Goal: Task Accomplishment & Management: Manage account settings

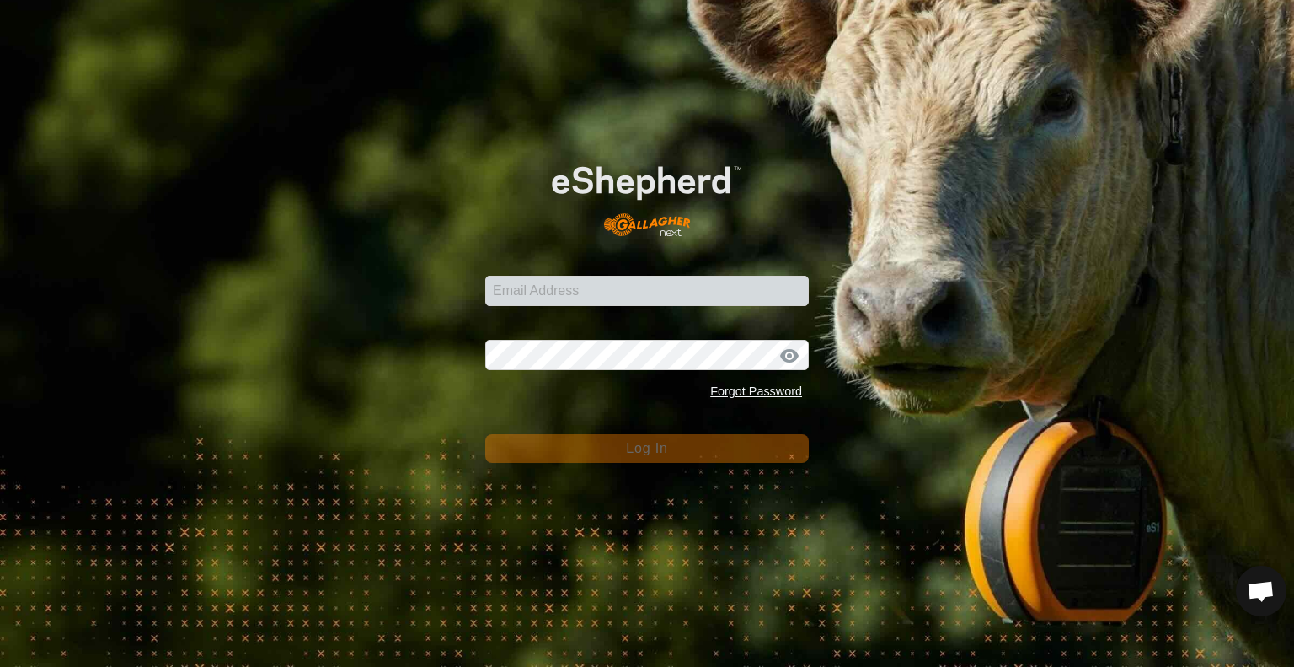
type input "[EMAIL_ADDRESS][DOMAIN_NAME]"
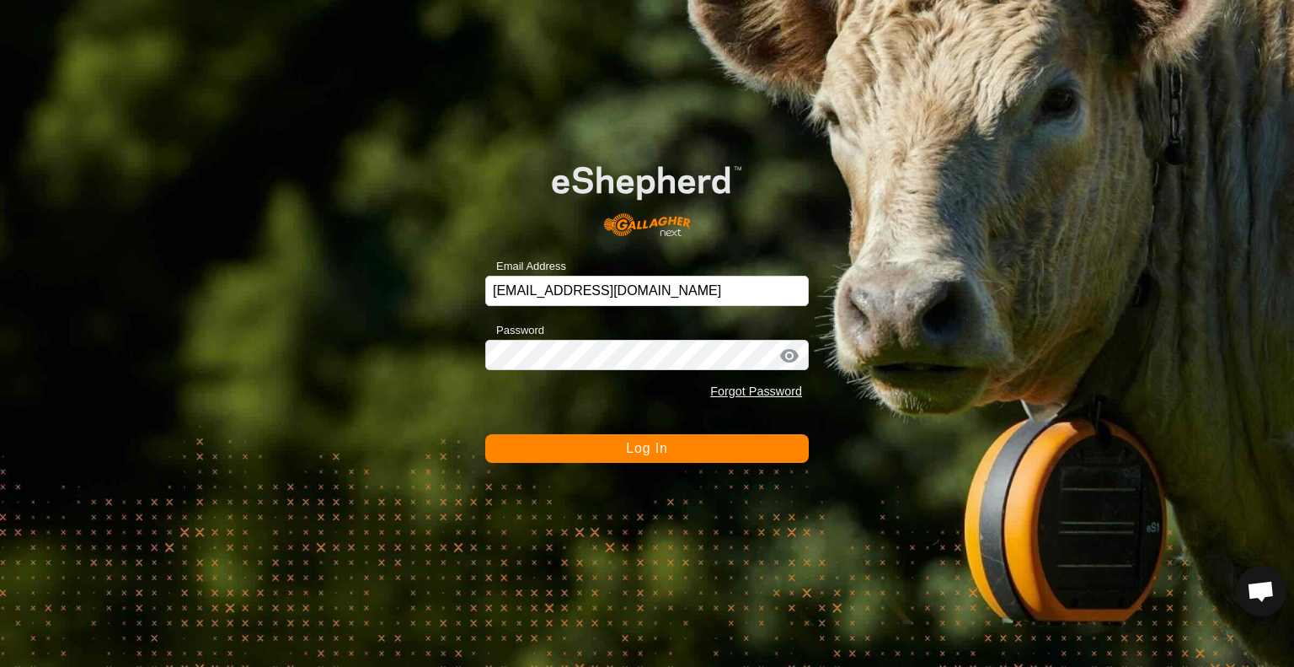
click at [581, 447] on button "Log In" at bounding box center [647, 448] width 324 height 29
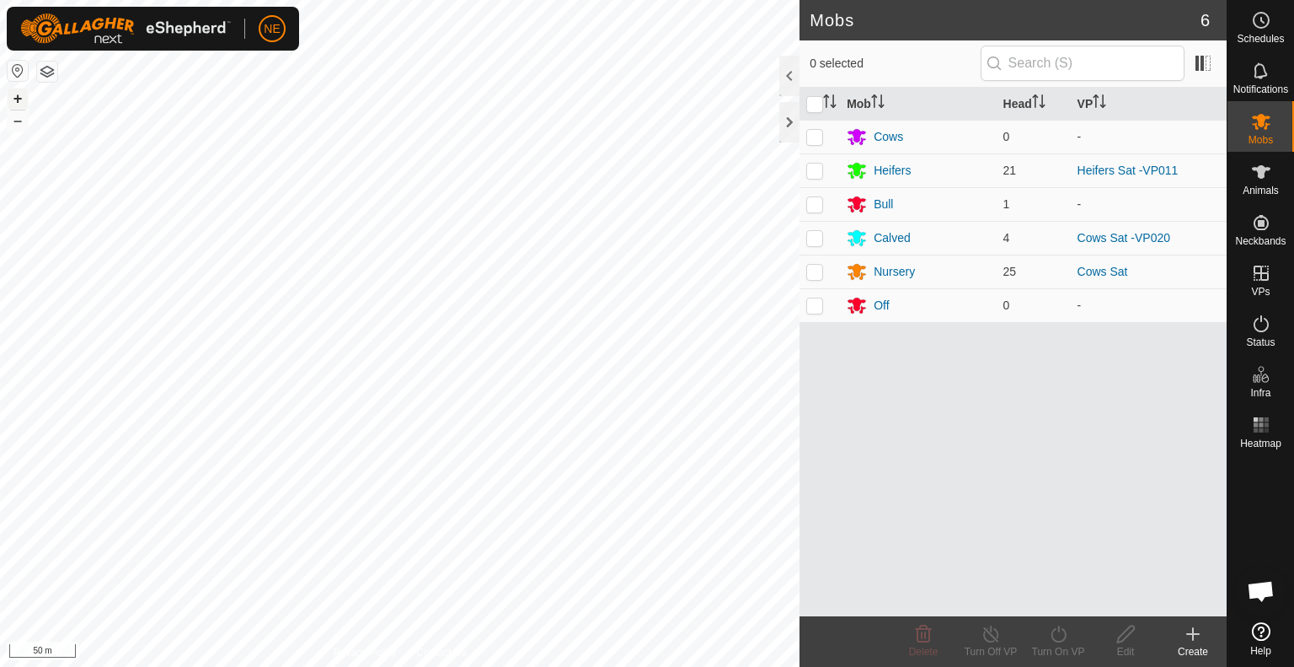
click at [19, 97] on button "+" at bounding box center [18, 98] width 20 height 20
click at [14, 102] on button "+" at bounding box center [18, 98] width 20 height 20
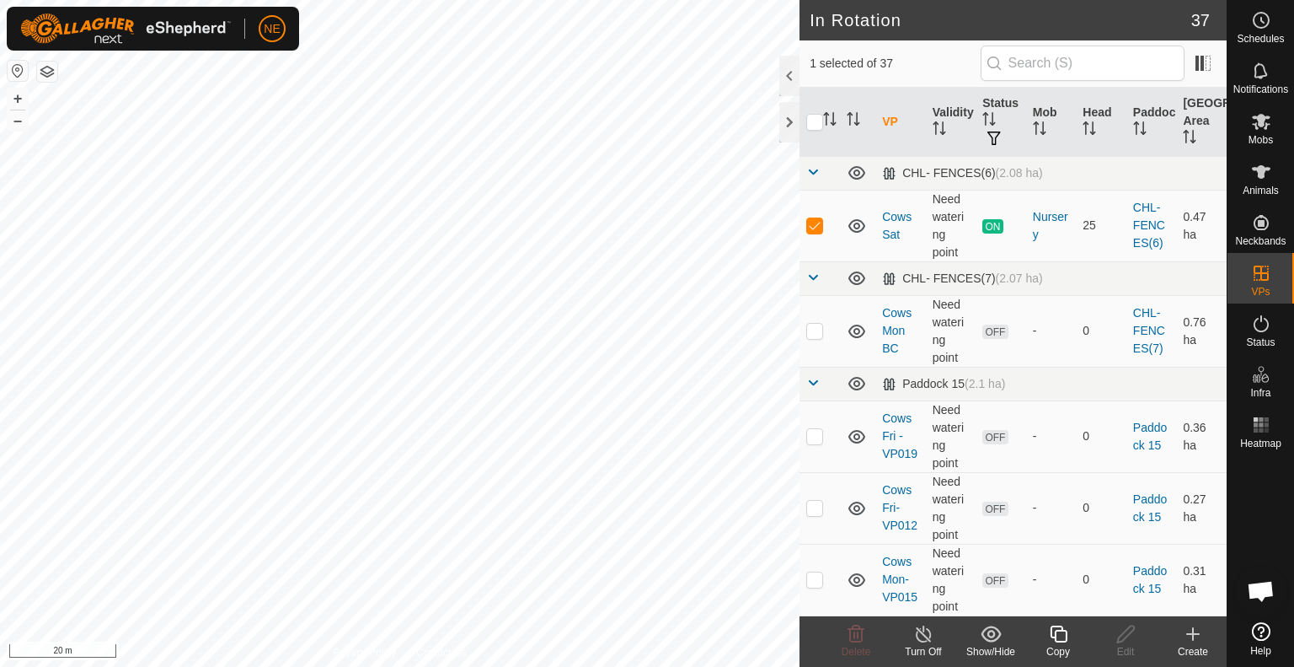
click at [1065, 633] on icon at bounding box center [1058, 634] width 21 height 20
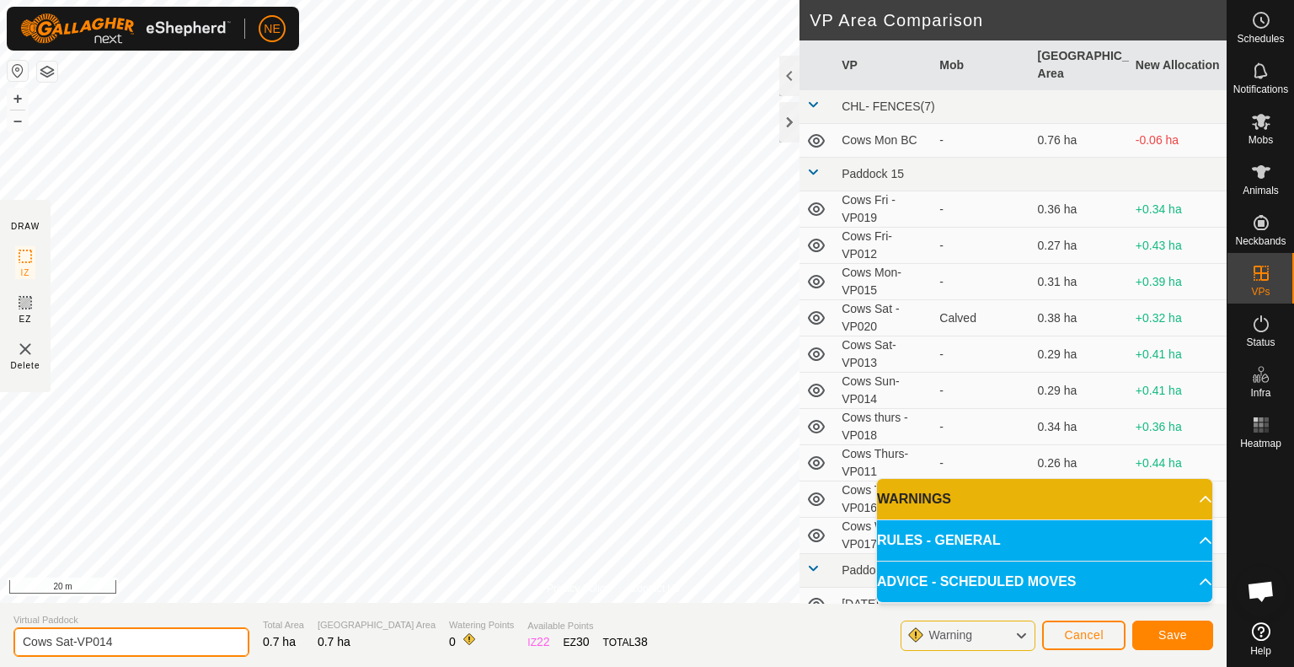
click at [70, 640] on input "Cows Sat-VP014" at bounding box center [131, 641] width 236 height 29
type input "Cows Sun1-VP014"
click at [1166, 646] on button "Save" at bounding box center [1173, 634] width 81 height 29
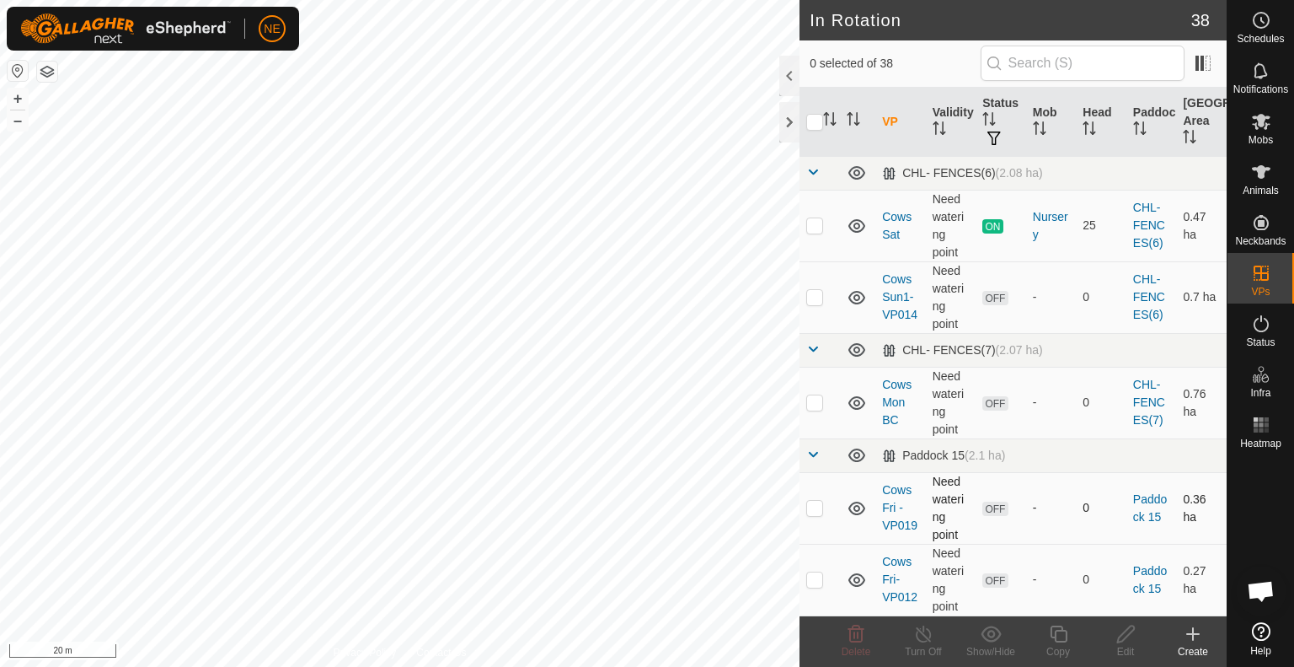
checkbox input "true"
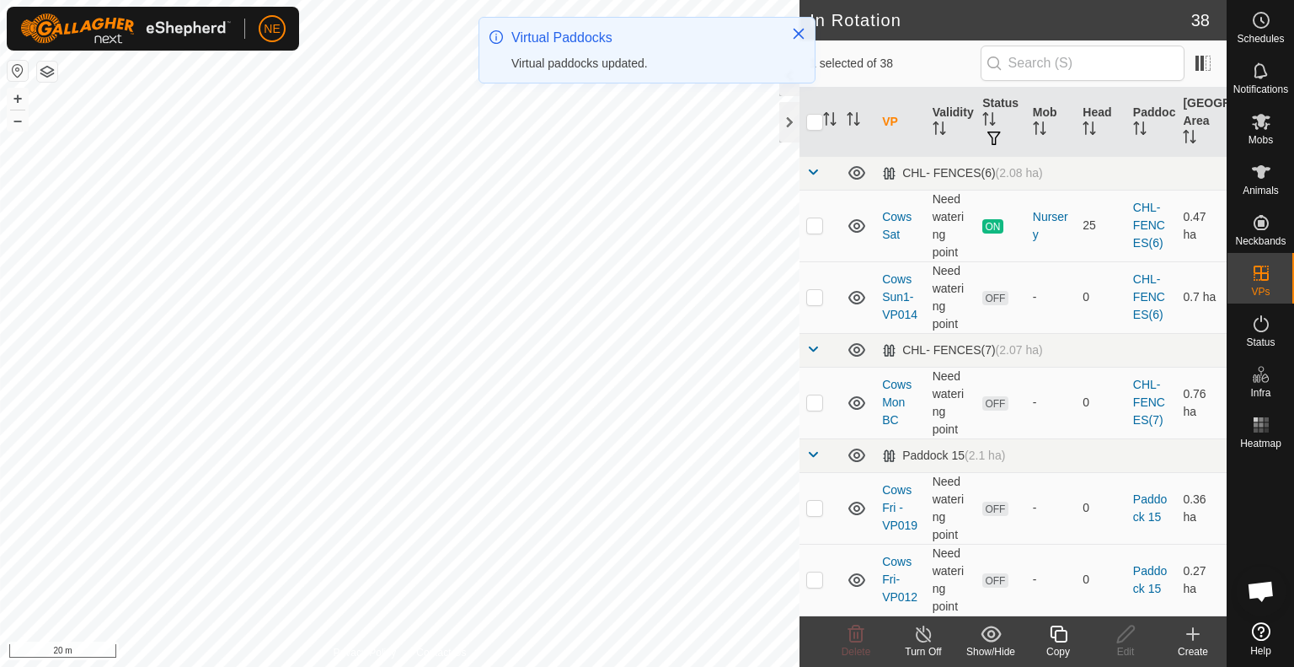
click at [1050, 646] on div "Copy" at bounding box center [1058, 651] width 67 height 15
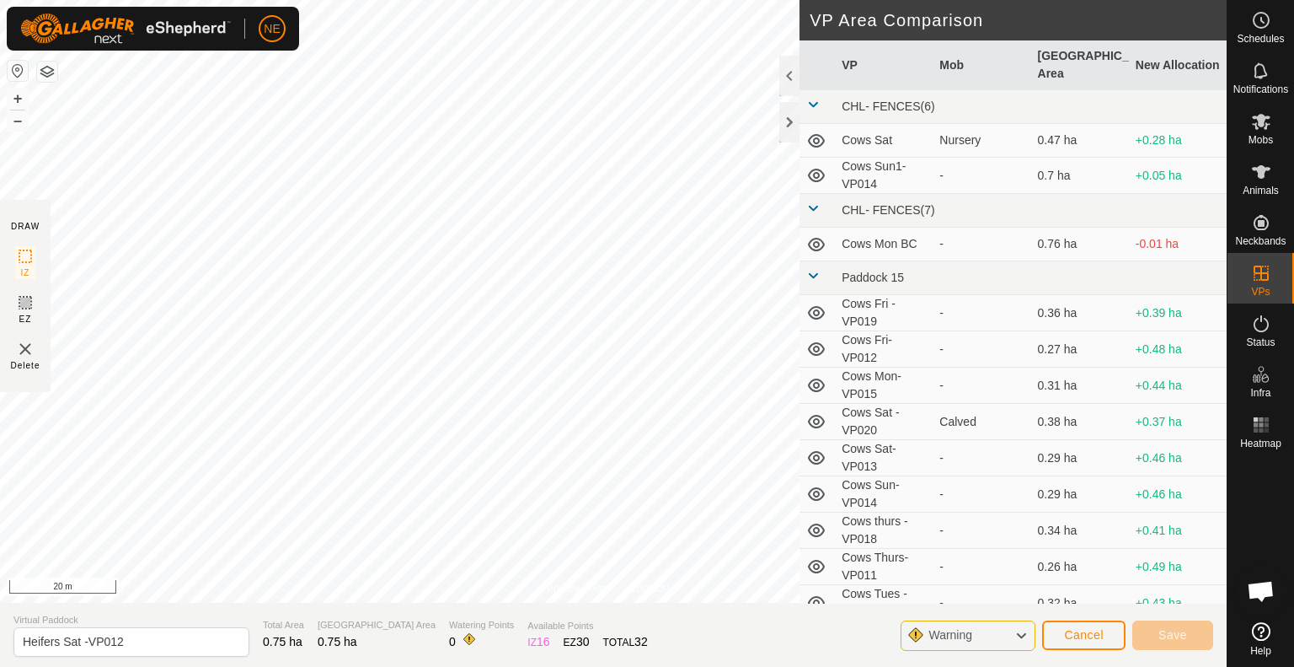
click at [425, 636] on div "Privacy Policy Contact Us Heifers Sat -VP011 Type: Inclusion Zone 21 Animals + …" at bounding box center [613, 333] width 1227 height 667
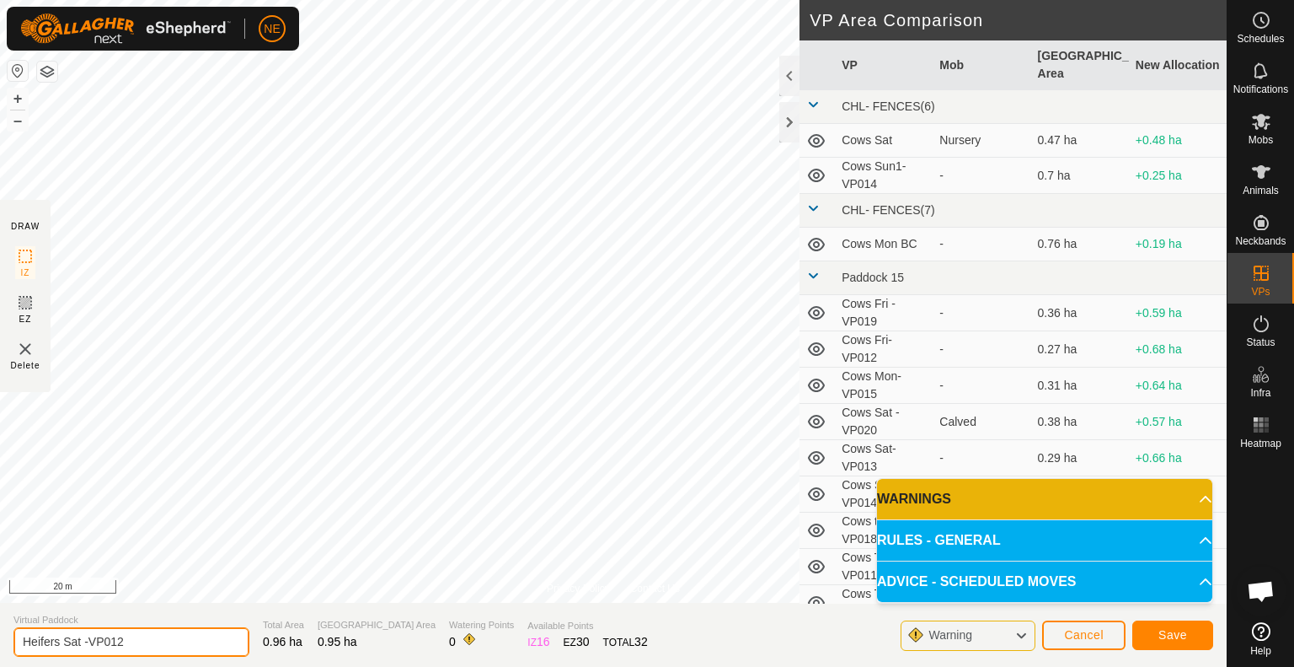
click at [78, 639] on input "Heifers Sat -VP012" at bounding box center [131, 641] width 236 height 29
type input "Heifers Sun -VP012"
click at [1159, 640] on span "Save" at bounding box center [1173, 634] width 29 height 13
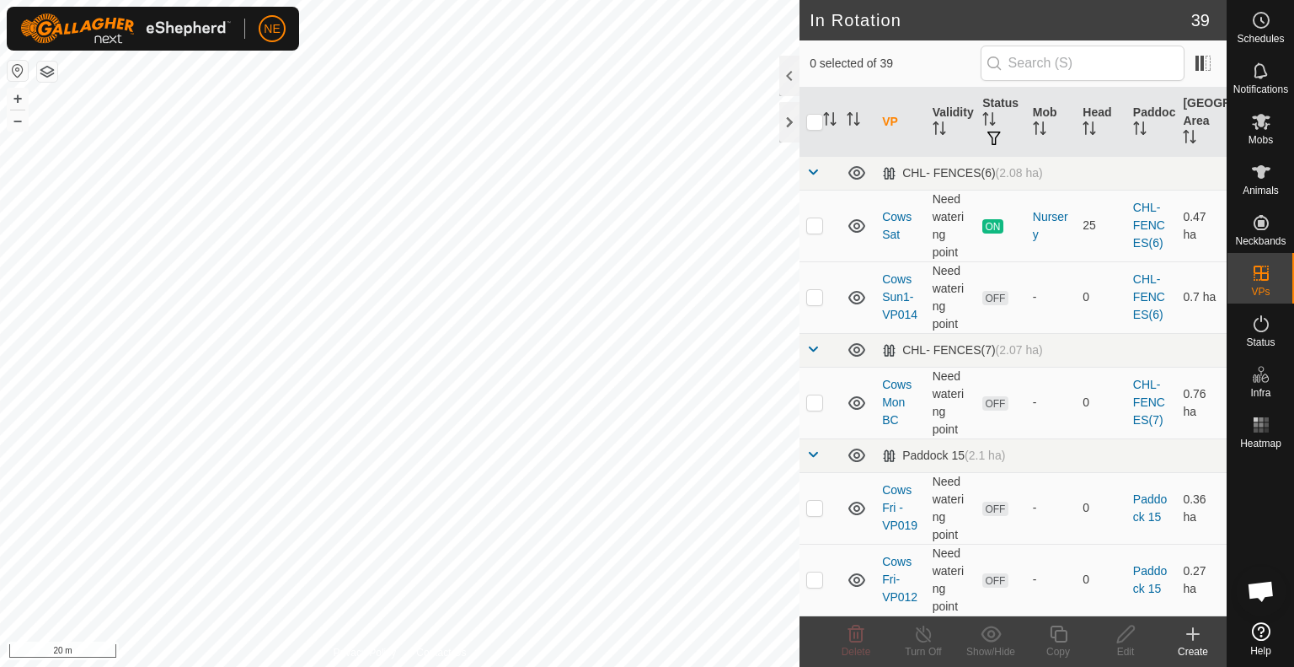
checkbox input "true"
click at [1065, 634] on icon at bounding box center [1058, 633] width 17 height 17
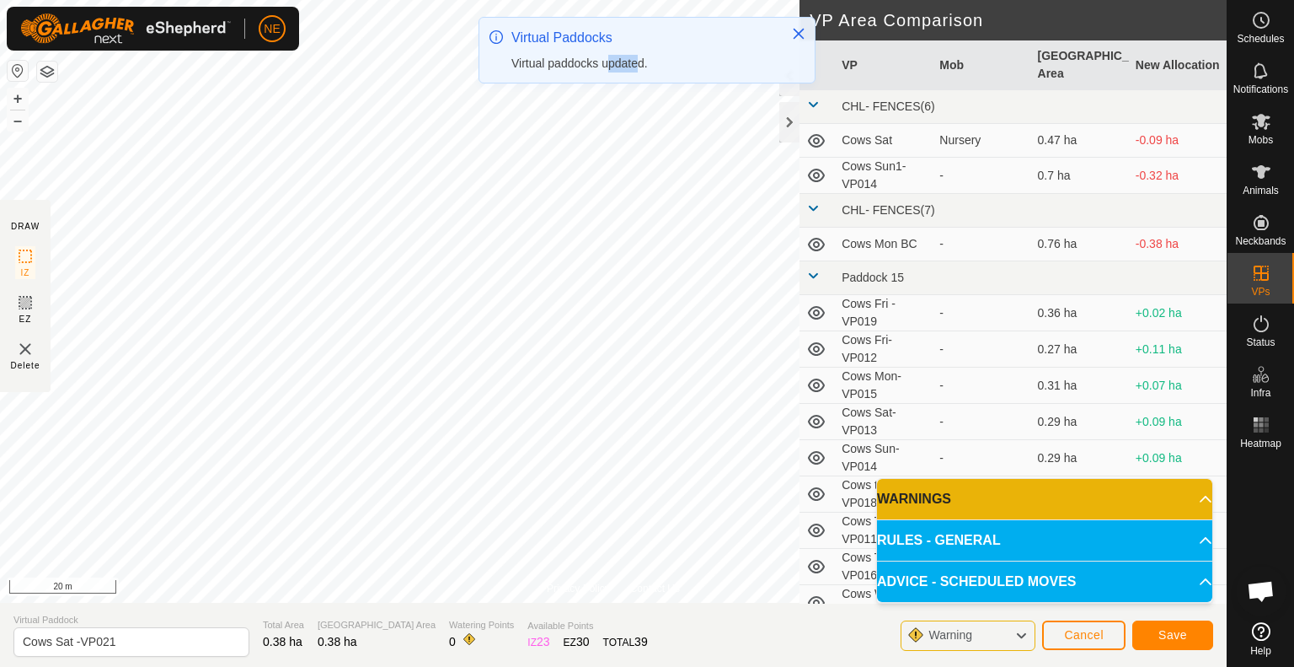
click at [640, 89] on div "Virtual Paddocks Virtual paddocks updated." at bounding box center [647, 57] width 337 height 80
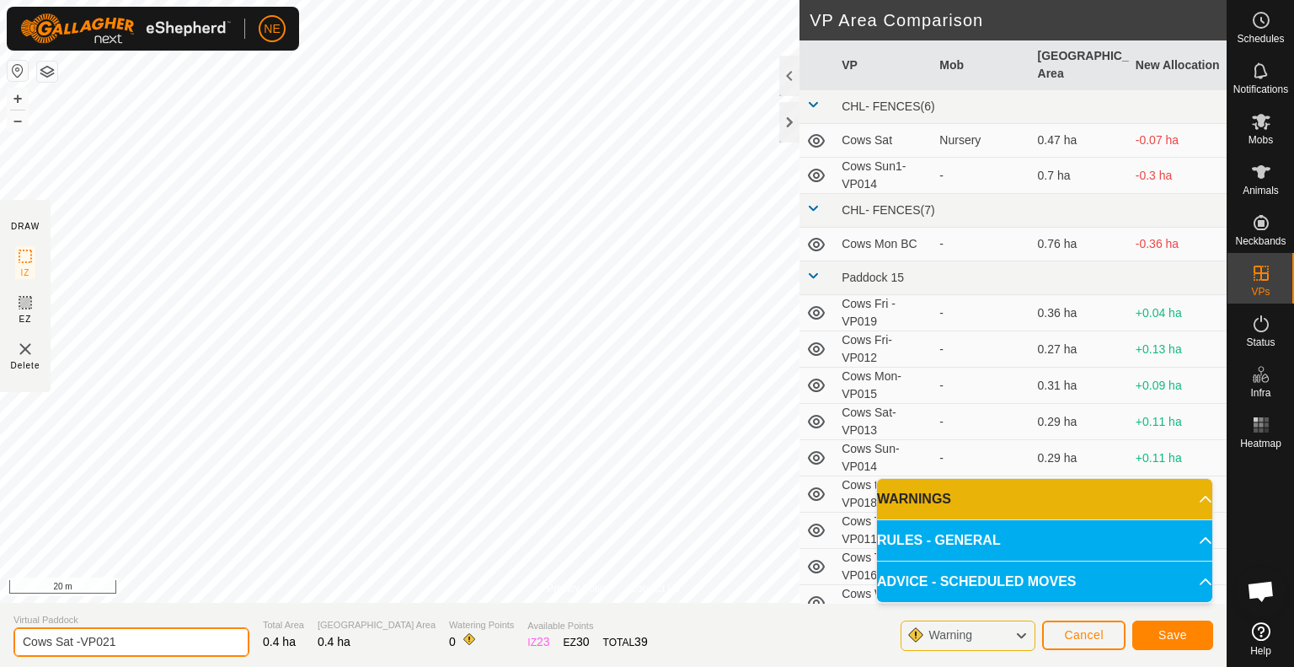
click at [74, 640] on input "Cows Sat -VP021" at bounding box center [131, 641] width 236 height 29
type input "Cows Sun -VP021"
click at [1174, 640] on span "Save" at bounding box center [1173, 634] width 29 height 13
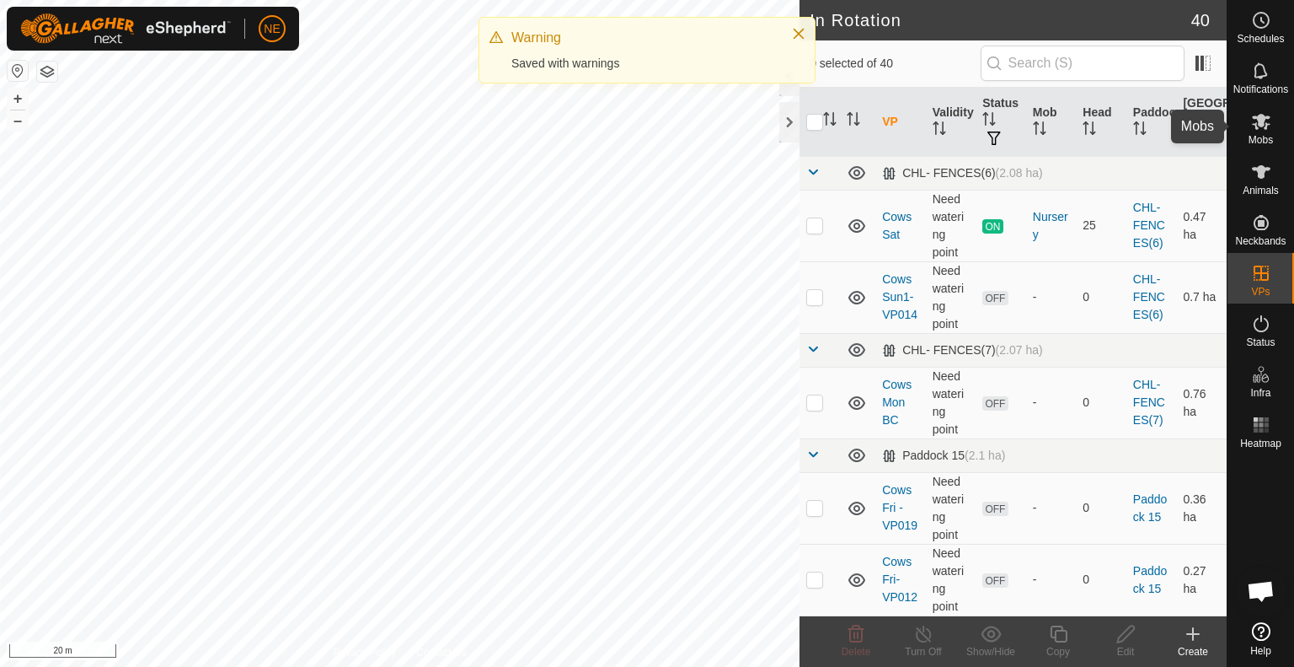
click at [1259, 131] on icon at bounding box center [1261, 121] width 20 height 20
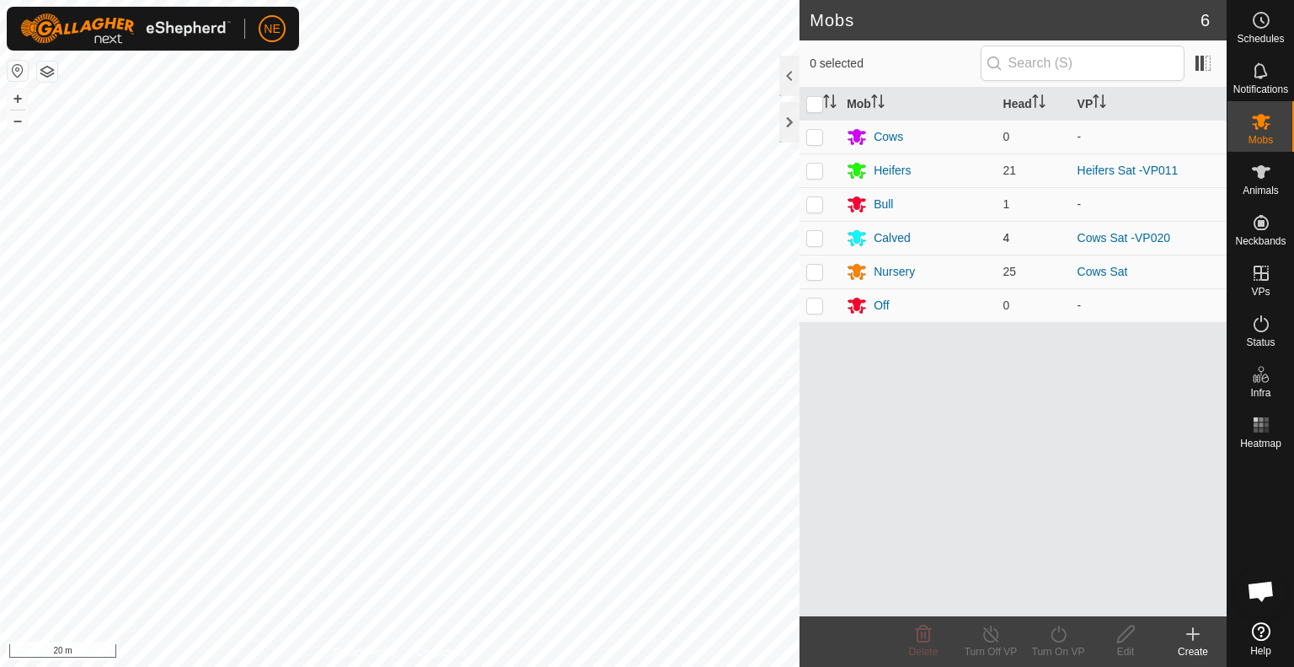
click at [810, 244] on p-checkbox at bounding box center [815, 237] width 17 height 13
checkbox input "true"
click at [1065, 627] on icon at bounding box center [1058, 634] width 21 height 20
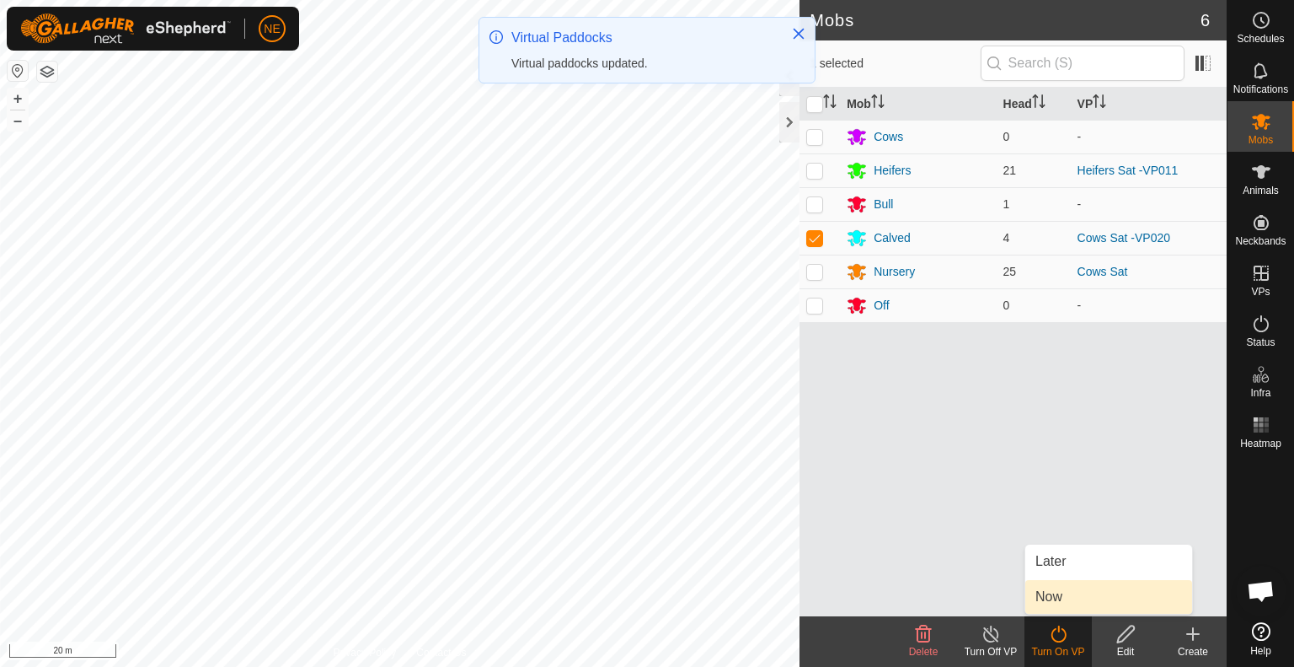
click at [1055, 600] on link "Now" at bounding box center [1109, 597] width 167 height 34
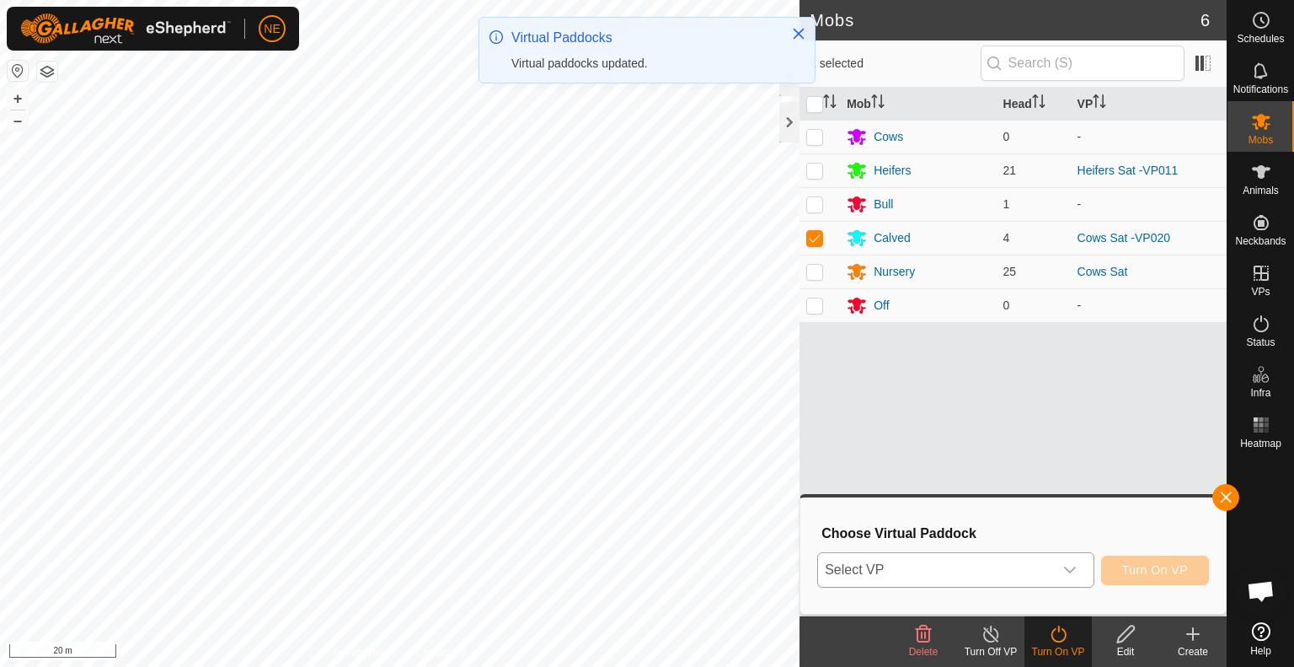
click at [1075, 575] on icon "dropdown trigger" at bounding box center [1070, 569] width 13 height 13
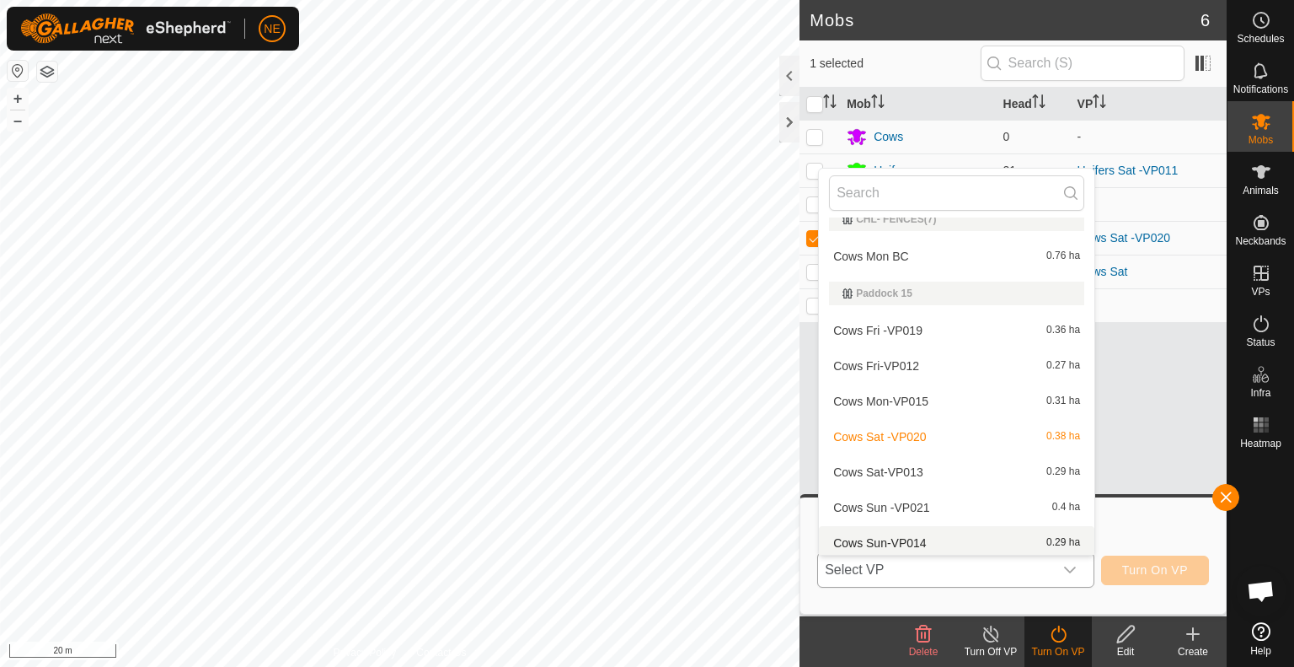
scroll to position [131, 0]
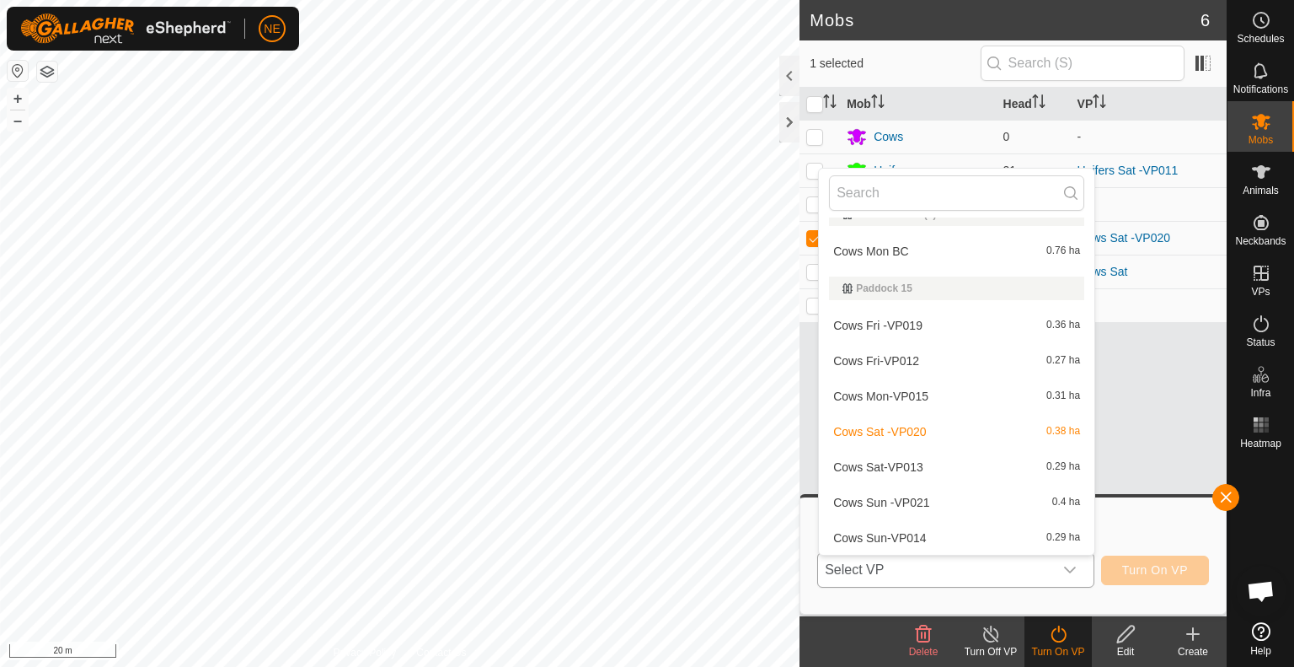
click at [961, 500] on li "Cows Sun -VP021 0.4 ha" at bounding box center [957, 502] width 276 height 34
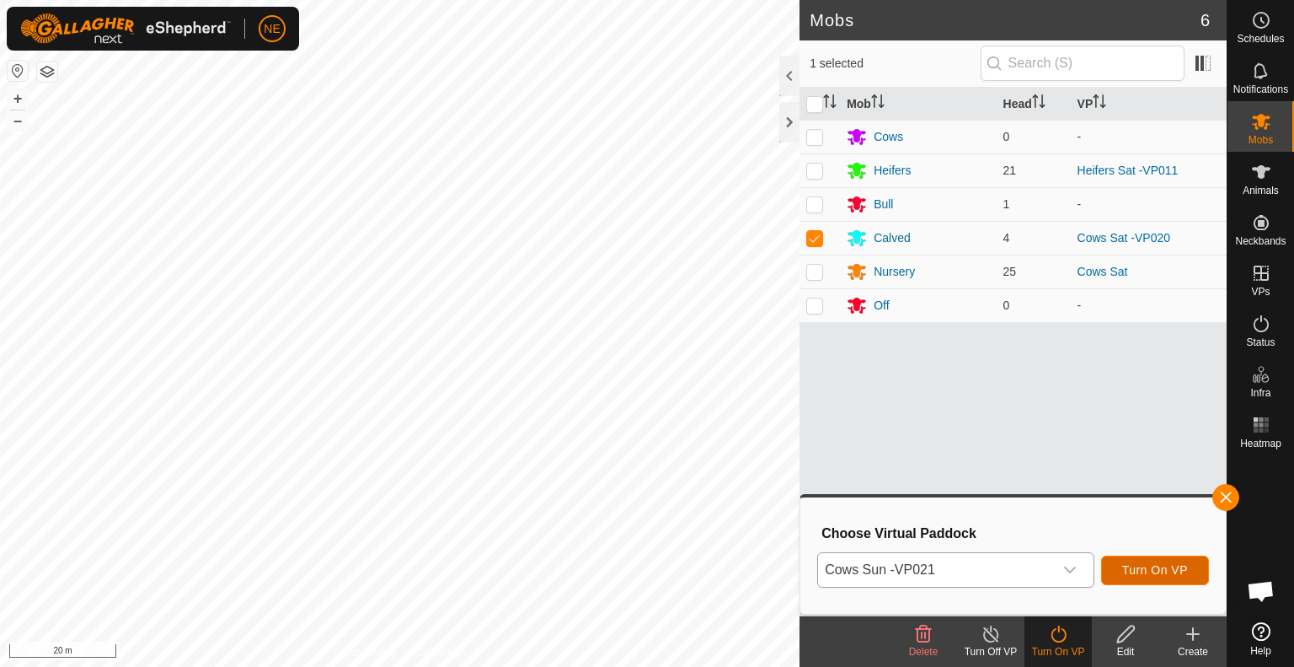
click at [1139, 572] on span "Turn On VP" at bounding box center [1156, 569] width 66 height 13
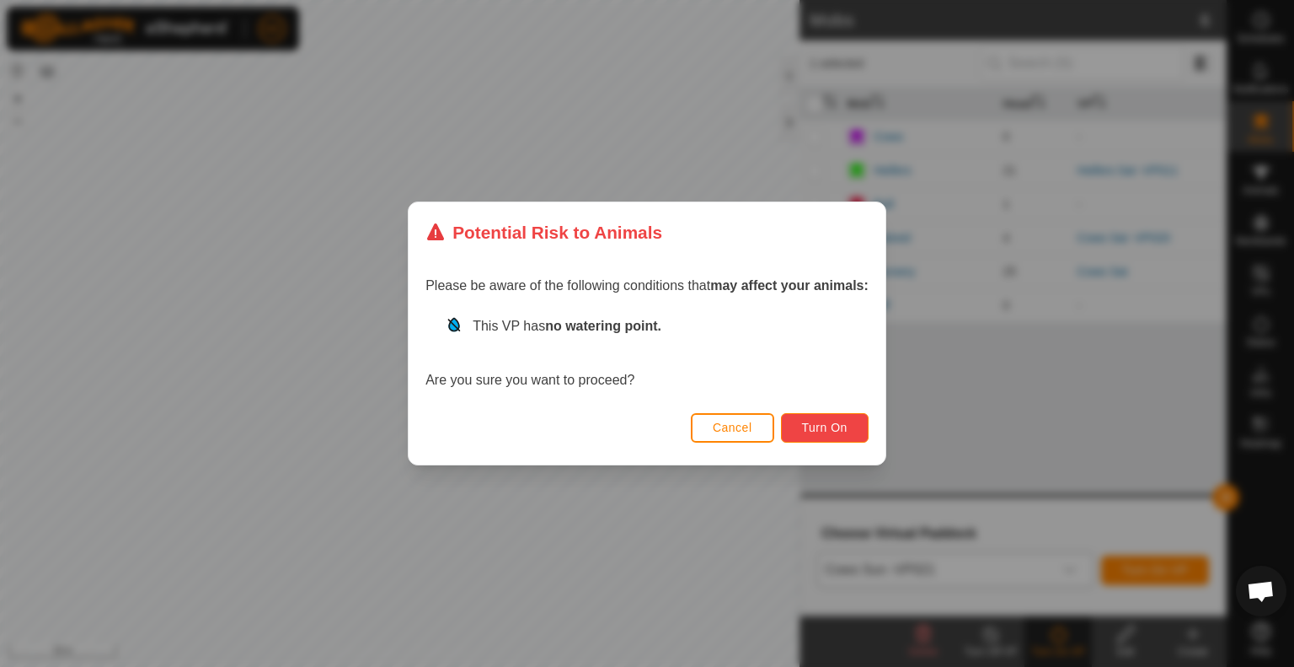
click at [812, 436] on button "Turn On" at bounding box center [825, 427] width 88 height 29
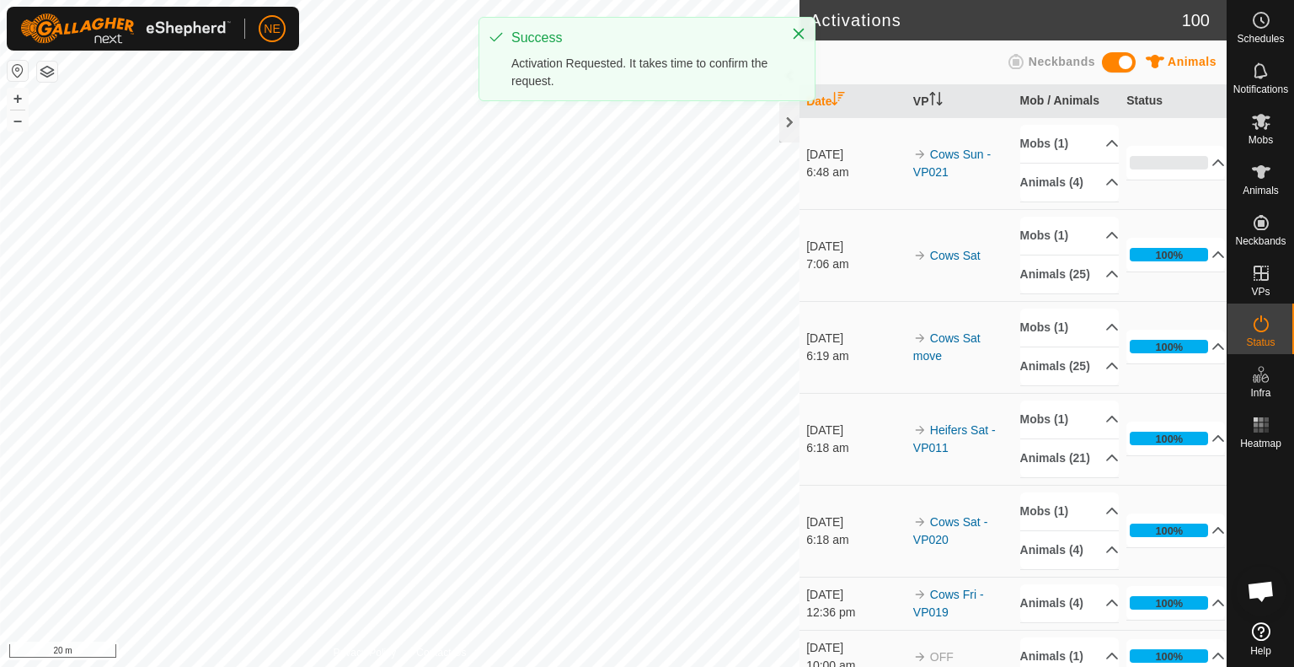
click at [813, 474] on div "Activations 100 Animals Neckbands Date VP Mob / Animals Status [DATE] 6:48 am C…" at bounding box center [613, 333] width 1227 height 667
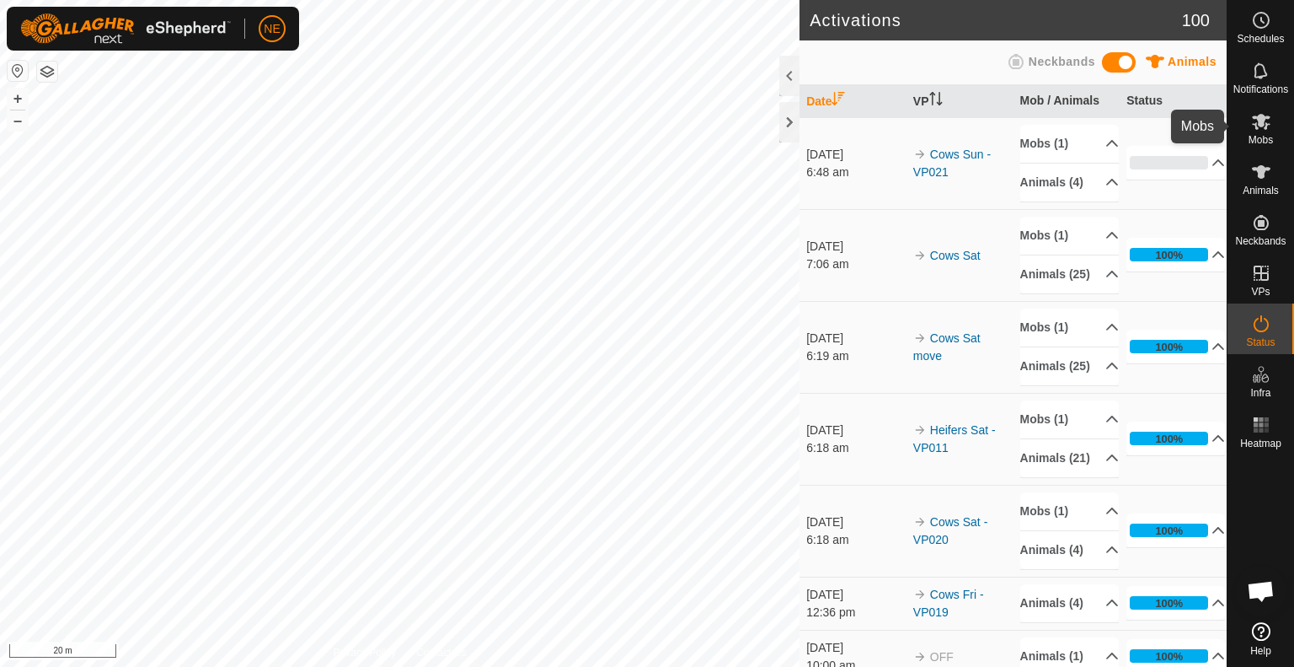
click at [1261, 118] on icon at bounding box center [1261, 122] width 19 height 16
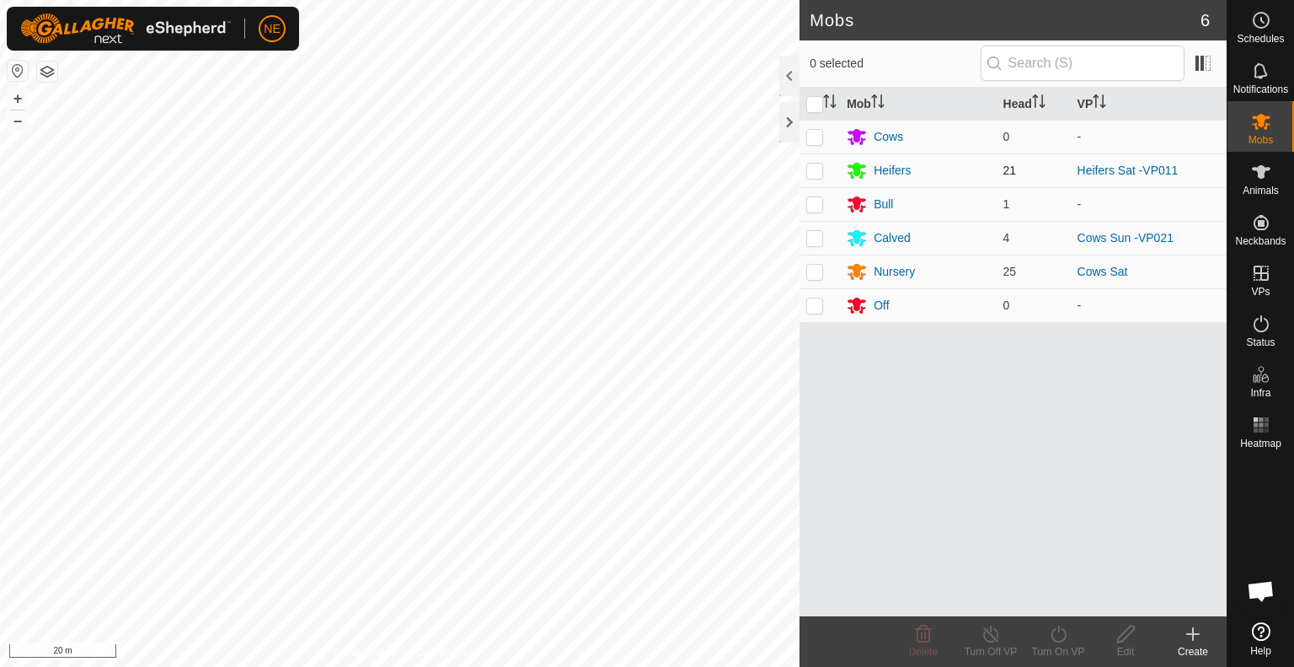
click at [807, 172] on p-checkbox at bounding box center [815, 169] width 17 height 13
checkbox input "true"
click at [1072, 642] on turn-on-svg-icon at bounding box center [1058, 634] width 67 height 20
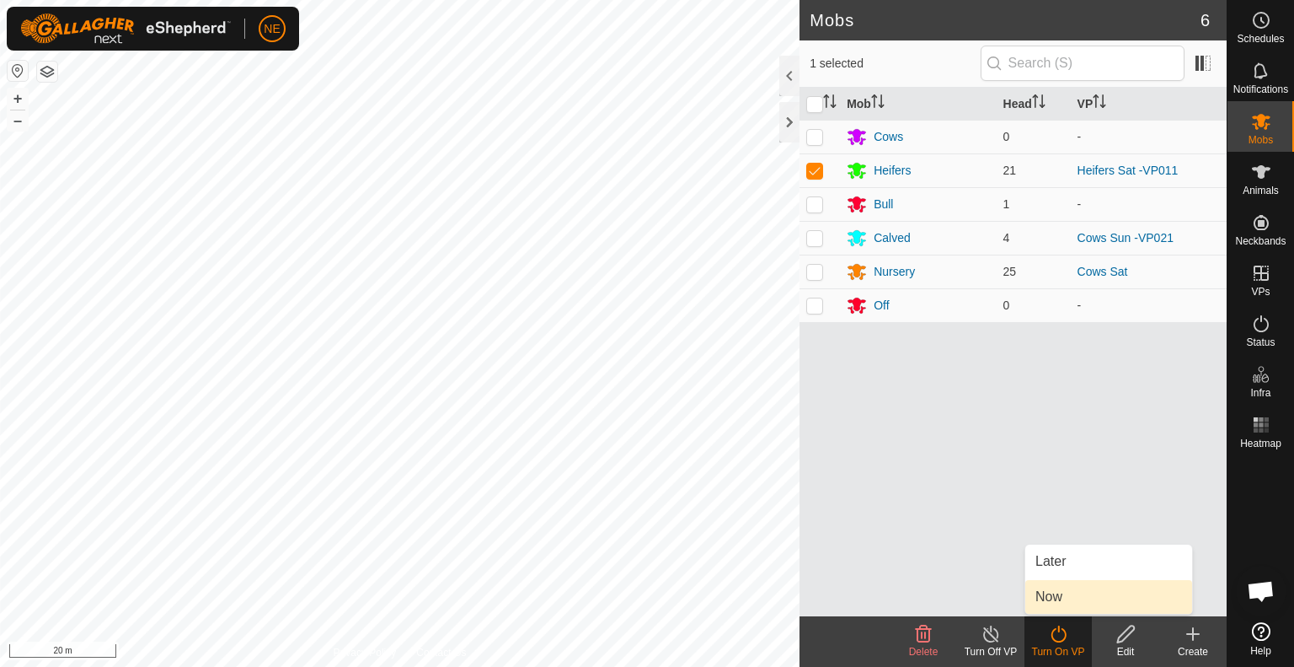
click at [1075, 601] on link "Now" at bounding box center [1109, 597] width 167 height 34
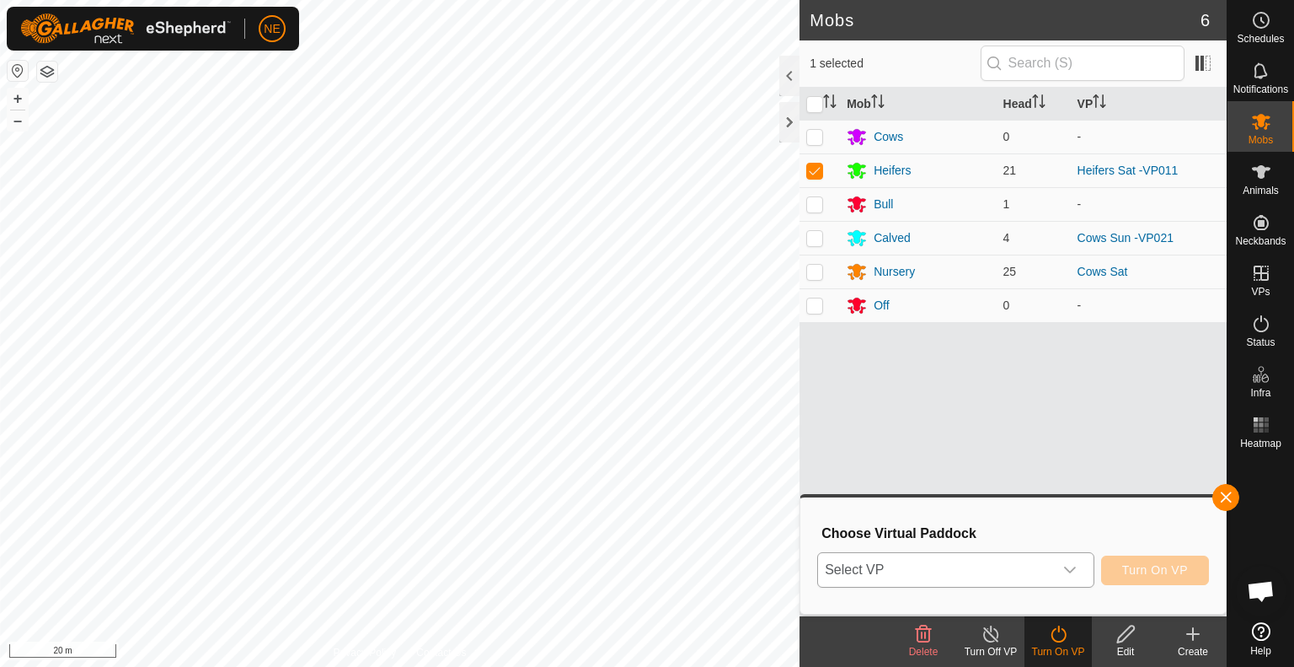
click at [1073, 572] on icon "dropdown trigger" at bounding box center [1070, 569] width 13 height 13
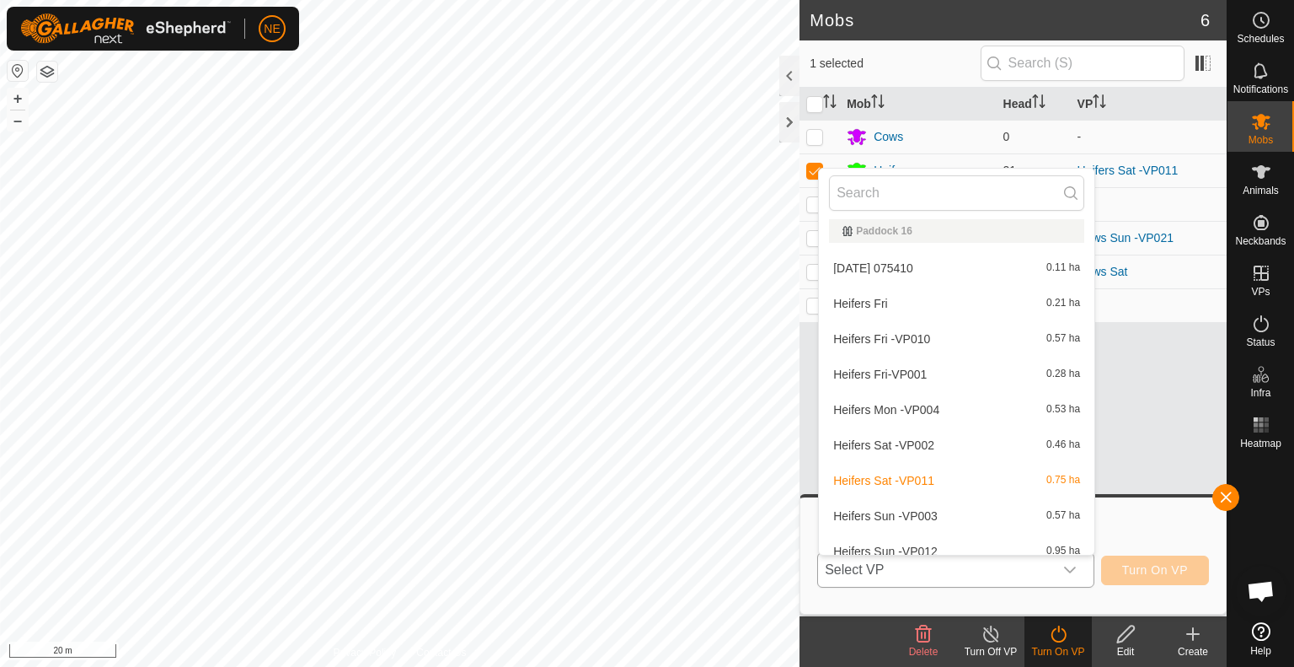
scroll to position [630, 0]
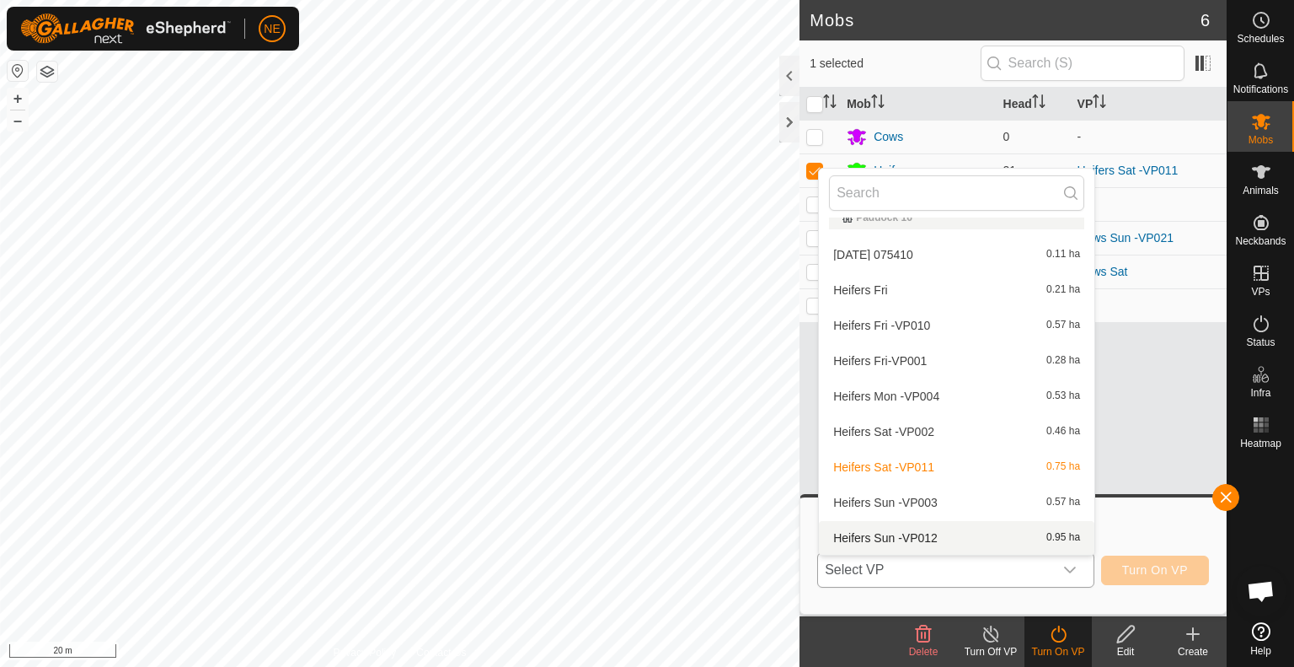
click at [966, 534] on li "Heifers Sun -VP012 0.95 ha" at bounding box center [957, 538] width 276 height 34
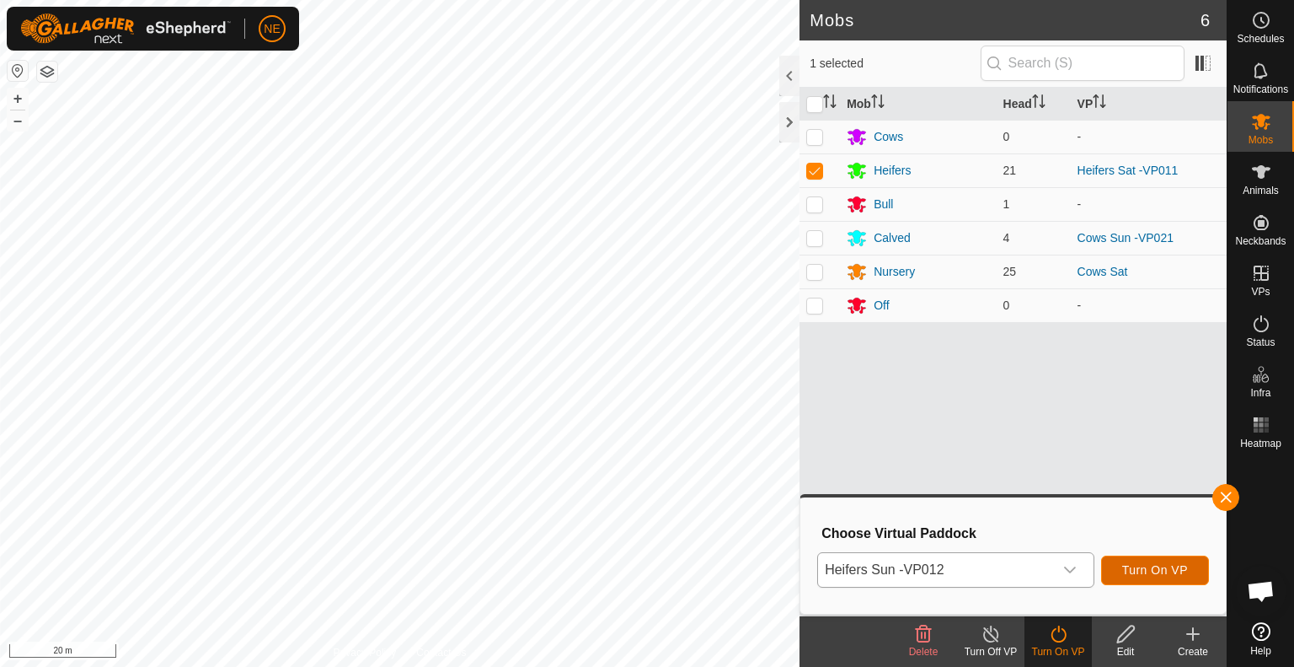
click at [1149, 563] on span "Turn On VP" at bounding box center [1156, 569] width 66 height 13
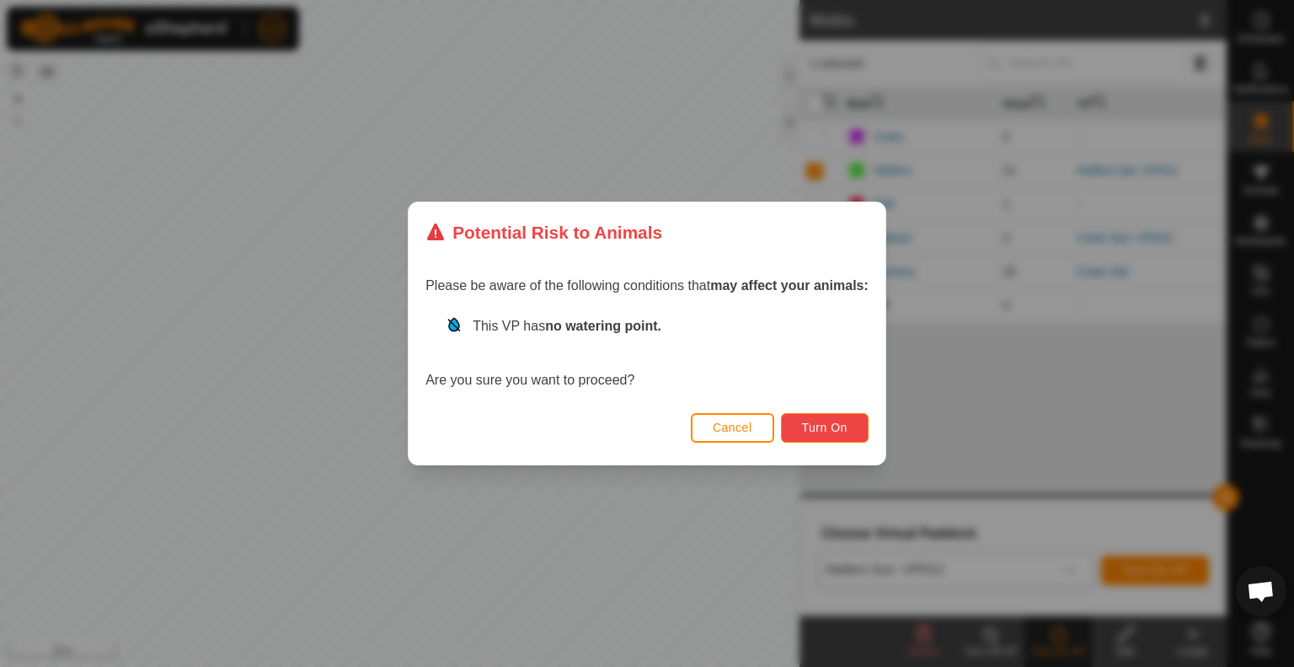
click at [821, 434] on span "Turn On" at bounding box center [825, 427] width 46 height 13
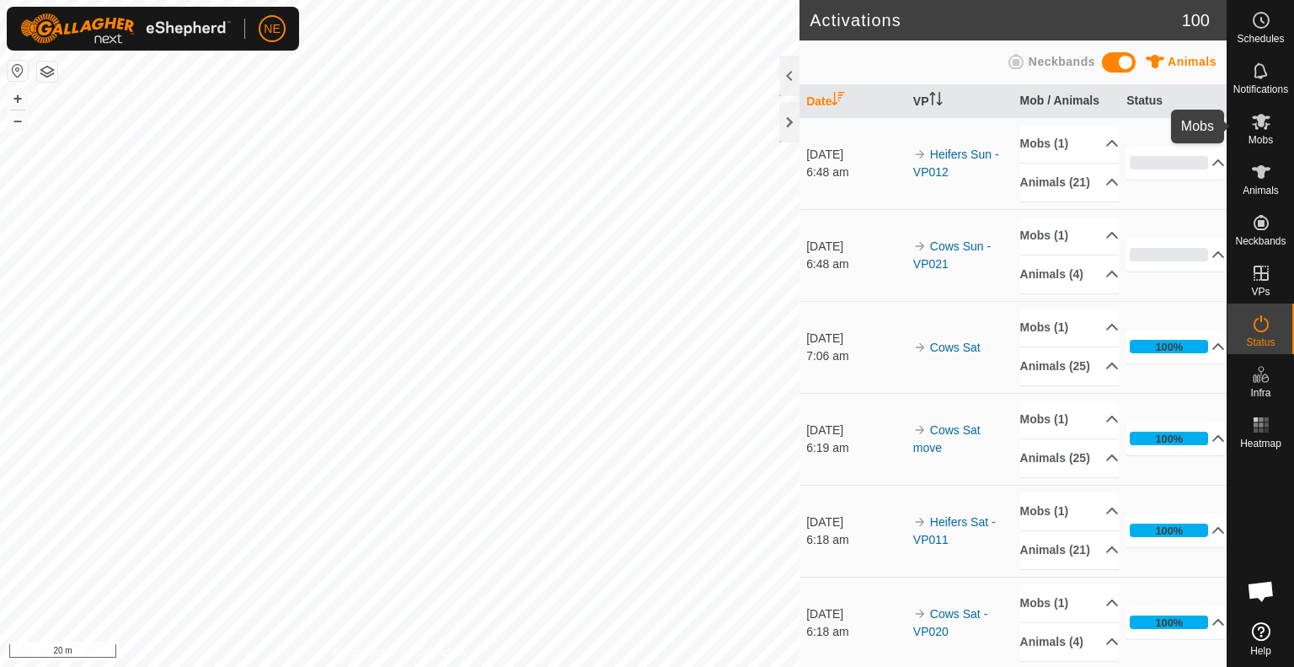
click at [1267, 119] on icon at bounding box center [1261, 121] width 20 height 20
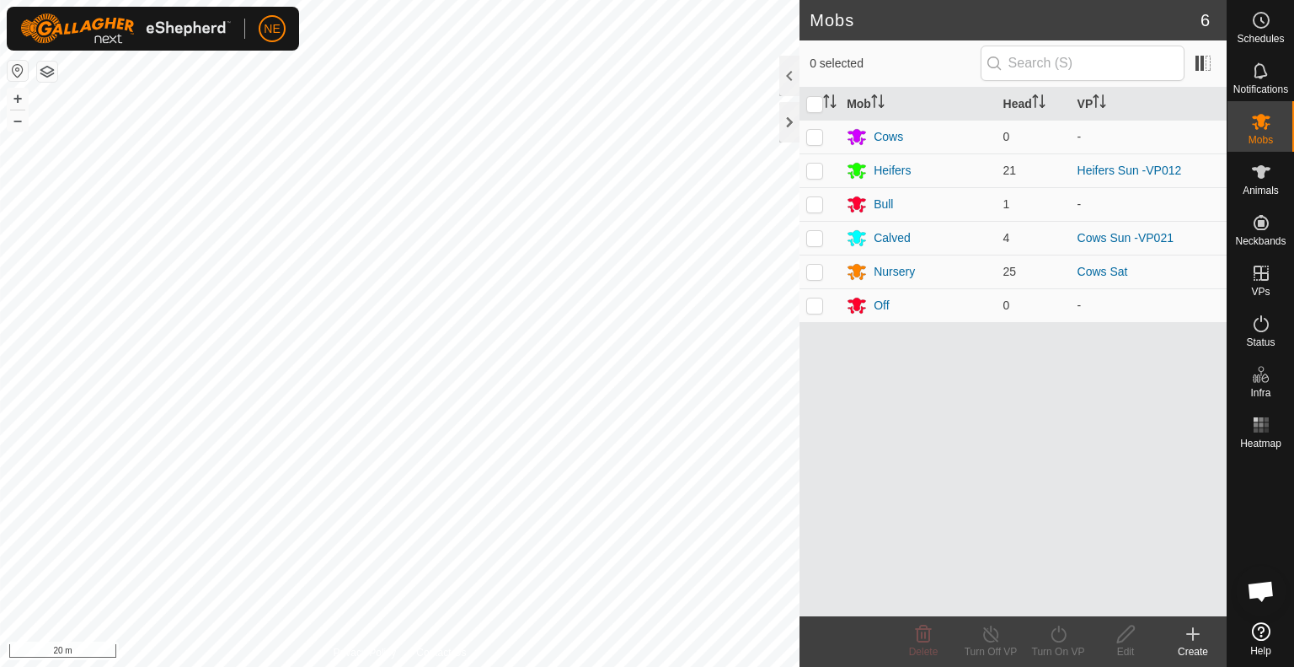
click at [658, 666] on html "NE Schedules Notifications Mobs Animals Neckbands VPs Status Infra Heatmap Help…" at bounding box center [647, 333] width 1294 height 667
click at [822, 277] on p-checkbox at bounding box center [815, 271] width 17 height 13
checkbox input "true"
click at [1064, 629] on icon at bounding box center [1058, 634] width 21 height 20
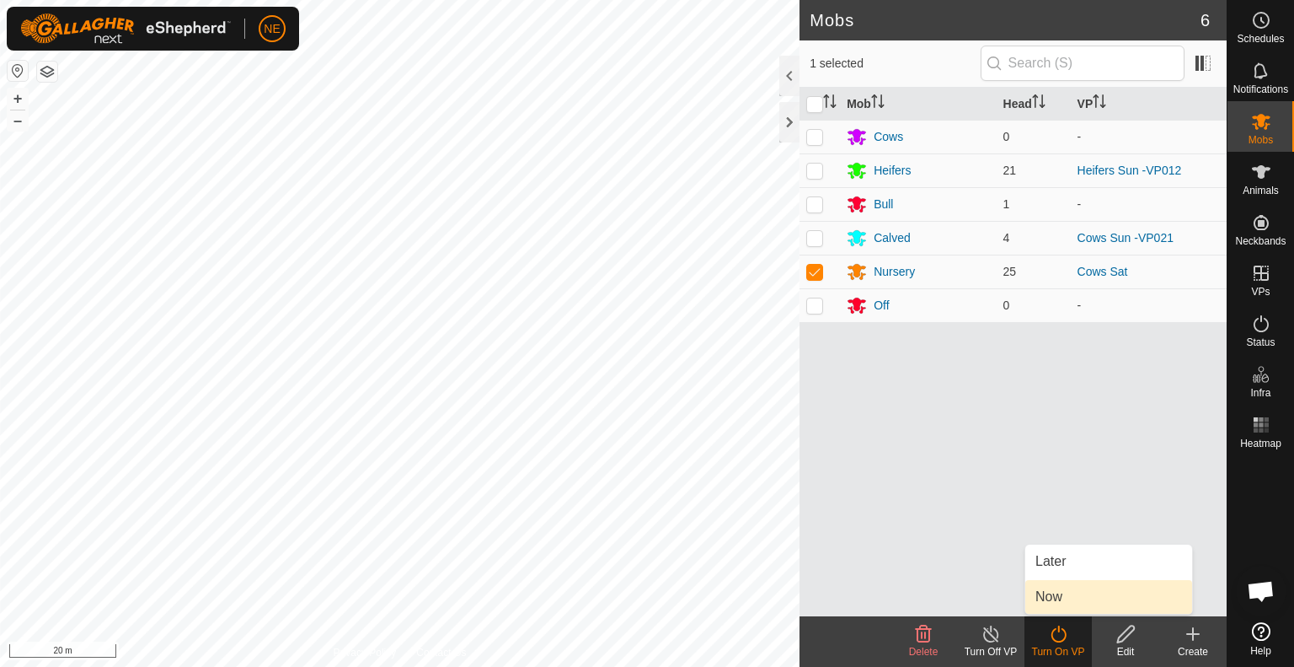
click at [1062, 603] on link "Now" at bounding box center [1109, 597] width 167 height 34
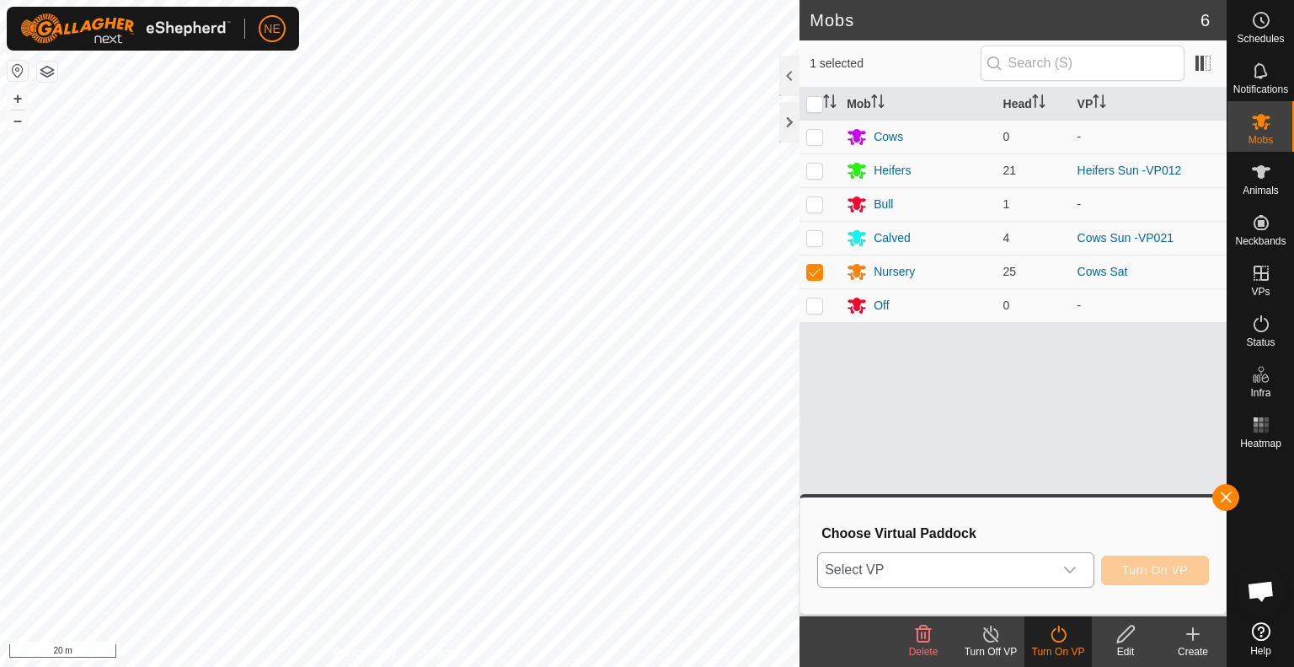
click at [1075, 572] on icon "dropdown trigger" at bounding box center [1070, 569] width 13 height 13
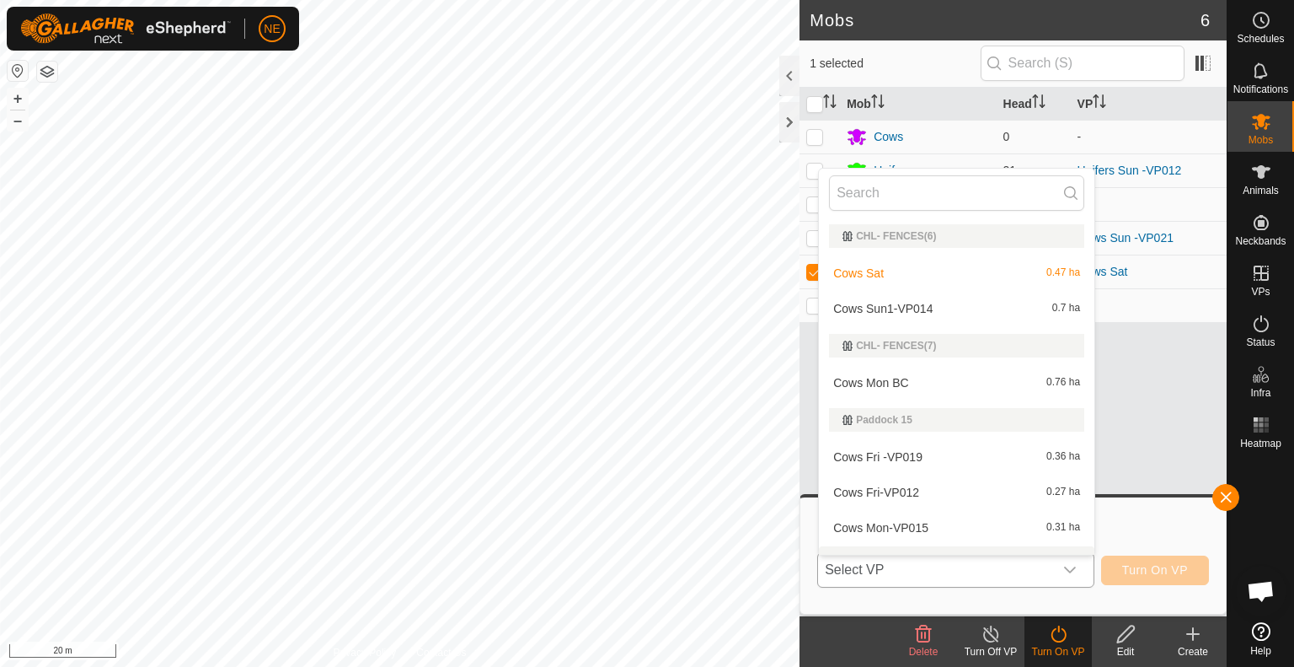
scroll to position [25, 0]
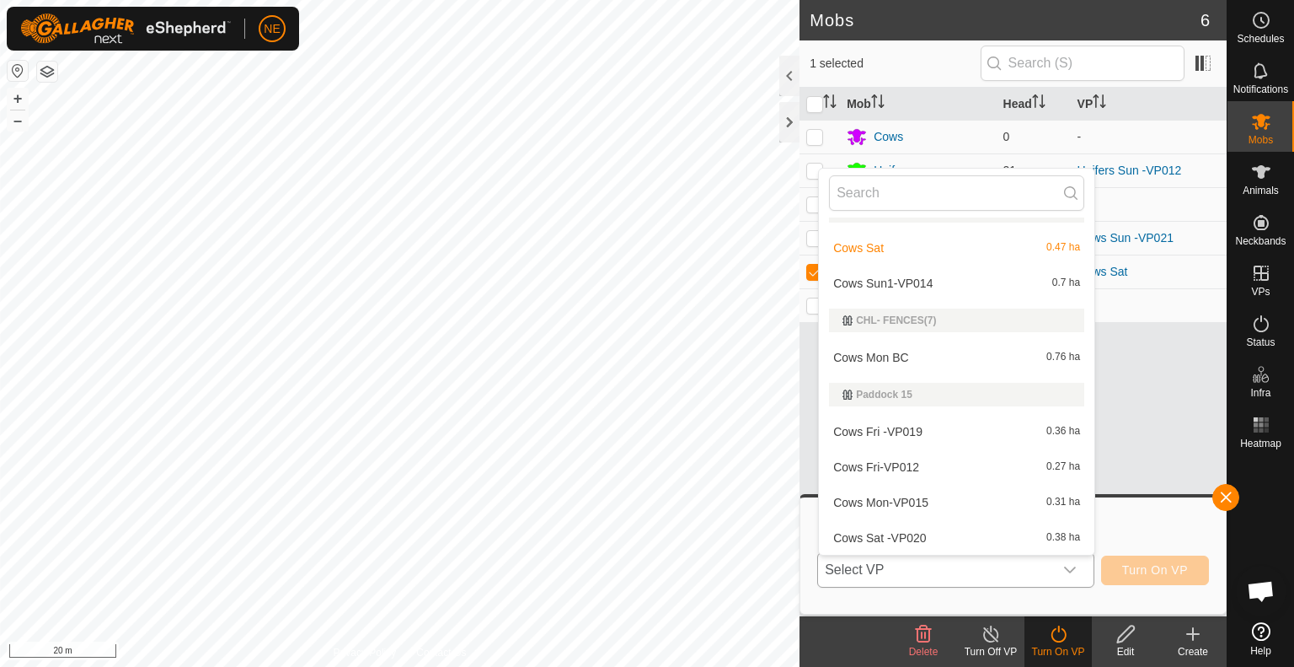
click at [966, 280] on li "Cows Sun1-VP014 0.7 ha" at bounding box center [957, 283] width 276 height 34
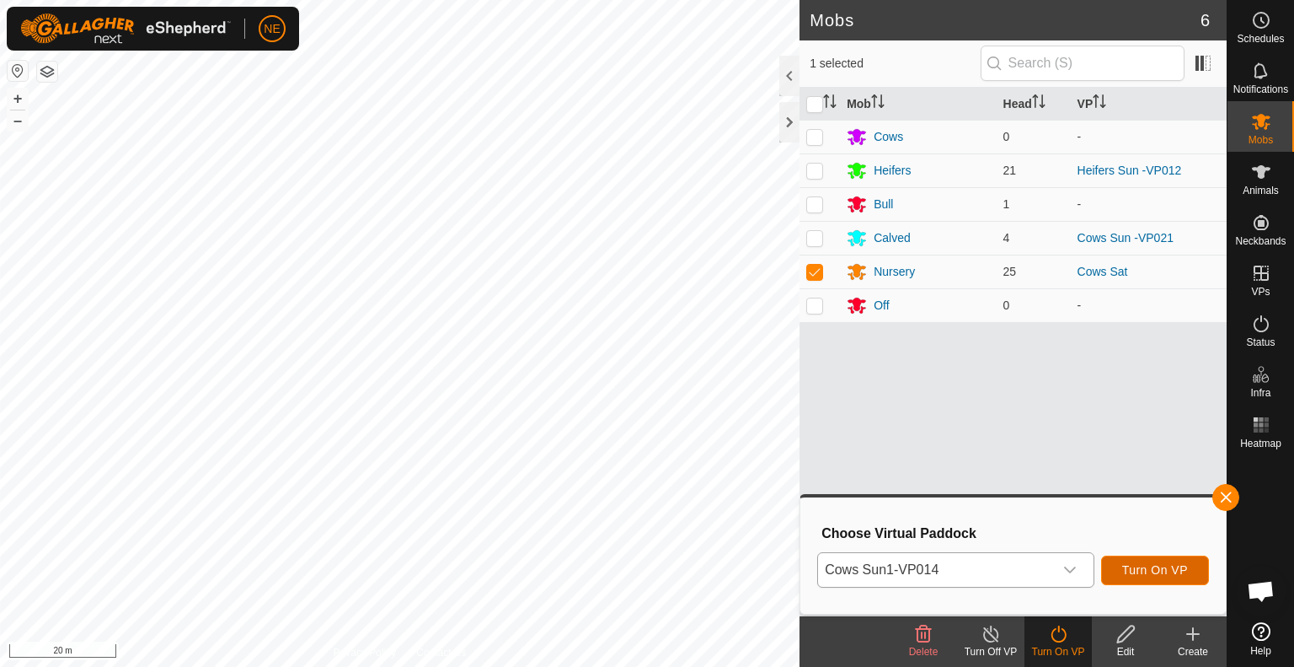
click at [1139, 571] on span "Turn On VP" at bounding box center [1156, 569] width 66 height 13
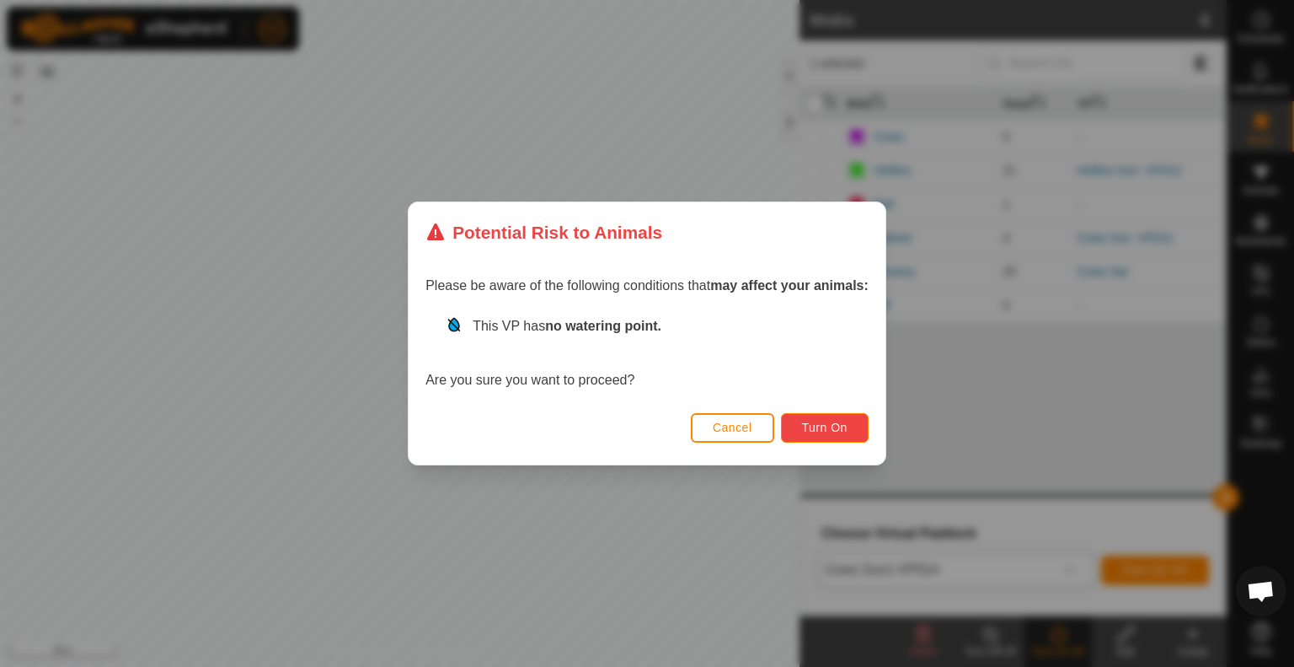
click at [805, 441] on button "Turn On" at bounding box center [825, 427] width 88 height 29
